Goal: Task Accomplishment & Management: Manage account settings

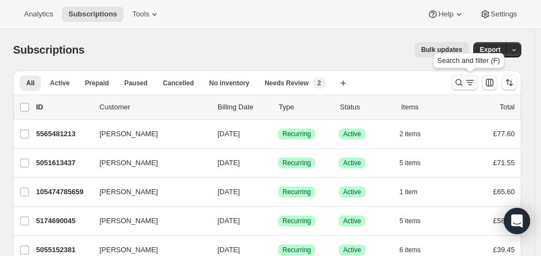
click at [464, 79] on icon "Search and filter results" at bounding box center [458, 82] width 11 height 11
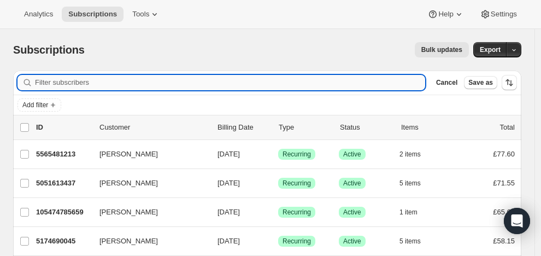
click at [272, 80] on input "Filter subscribers" at bounding box center [230, 82] width 390 height 15
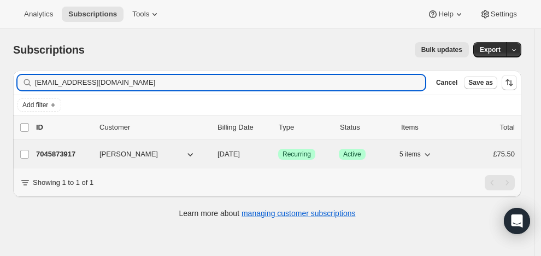
type input "[EMAIL_ADDRESS][DOMAIN_NAME]"
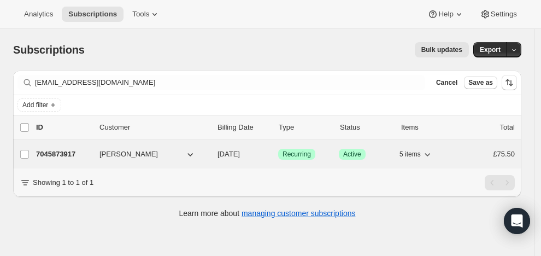
click at [86, 150] on p "7045873917" at bounding box center [63, 154] width 55 height 11
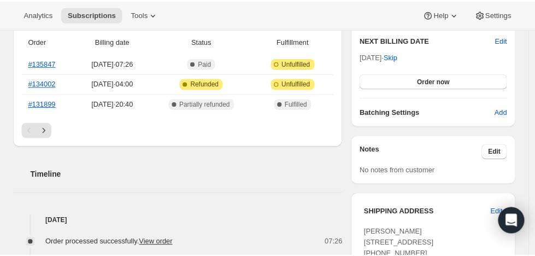
scroll to position [11, 0]
